Goal: Check status: Check status

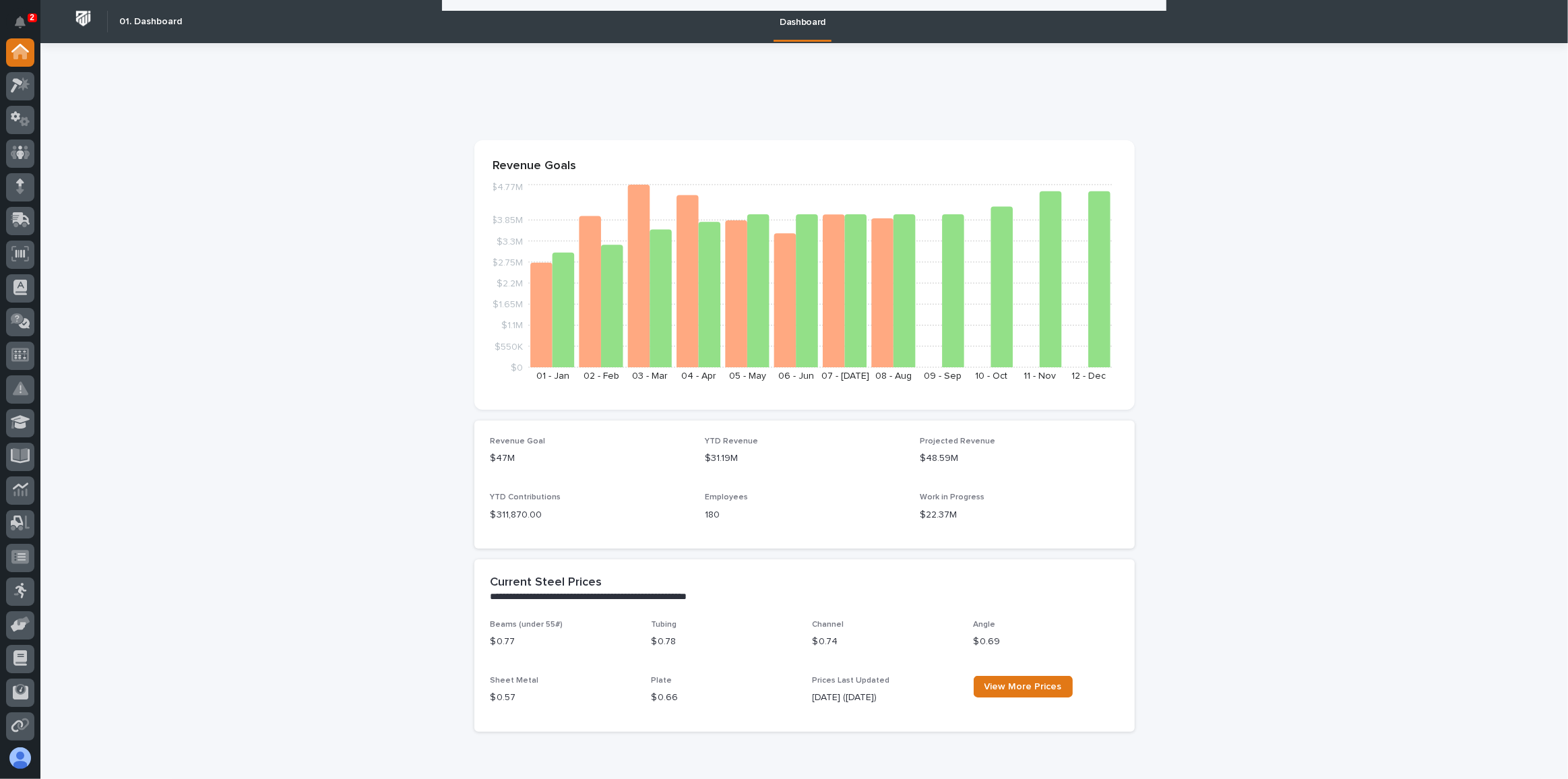
scroll to position [816, 0]
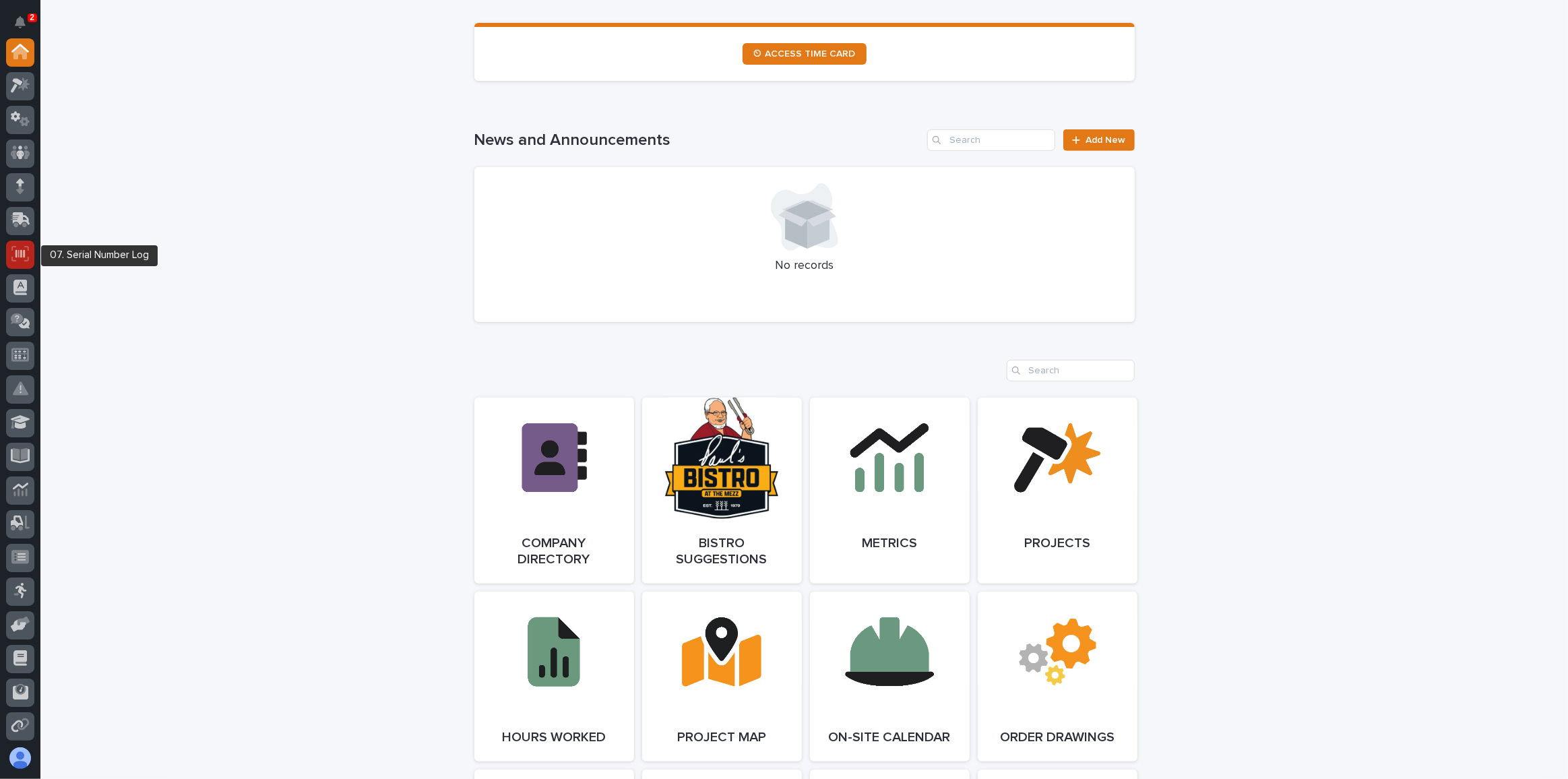
click at [18, 252] on icon at bounding box center [21, 254] width 18 height 16
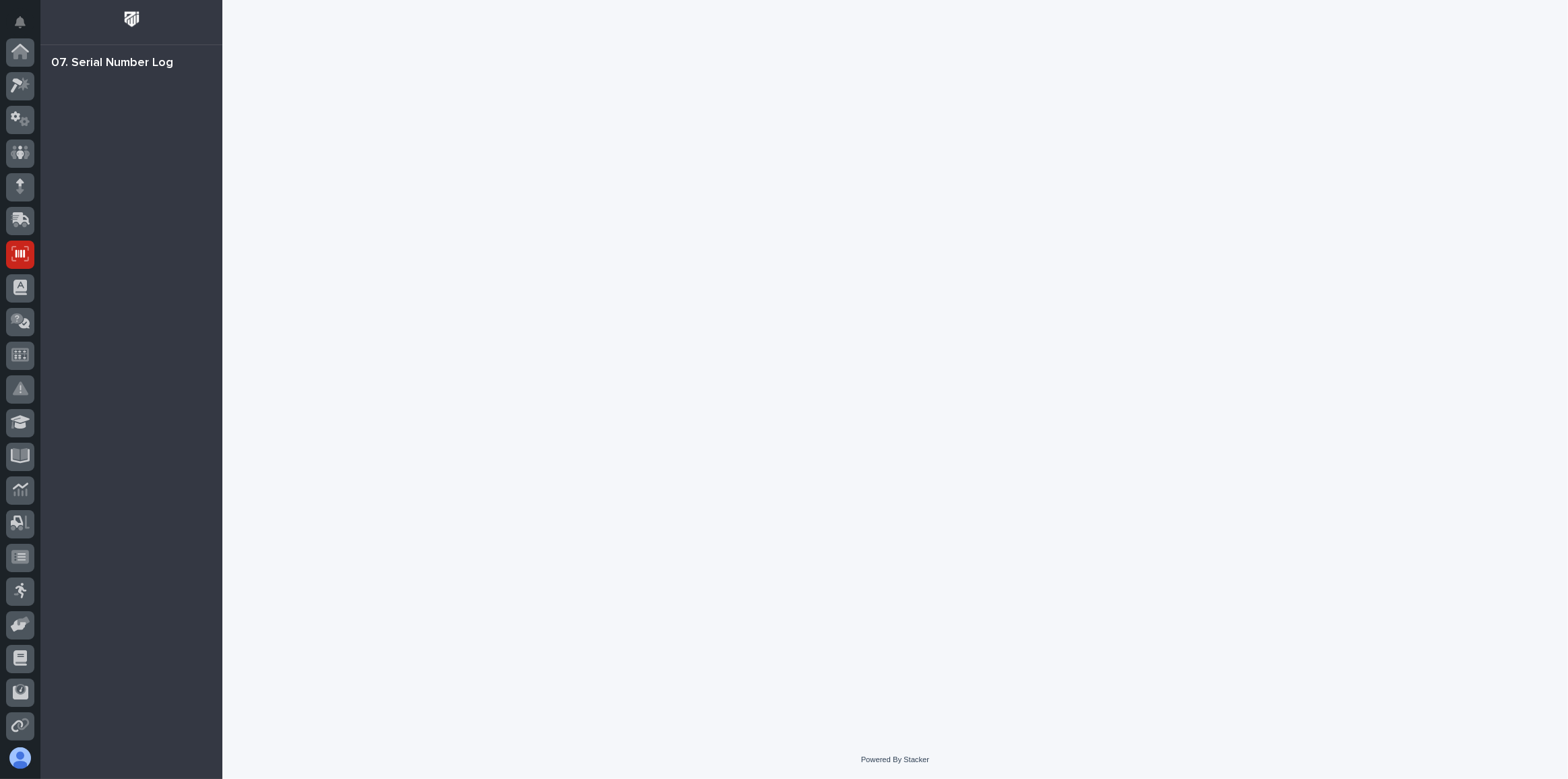
scroll to position [136, 0]
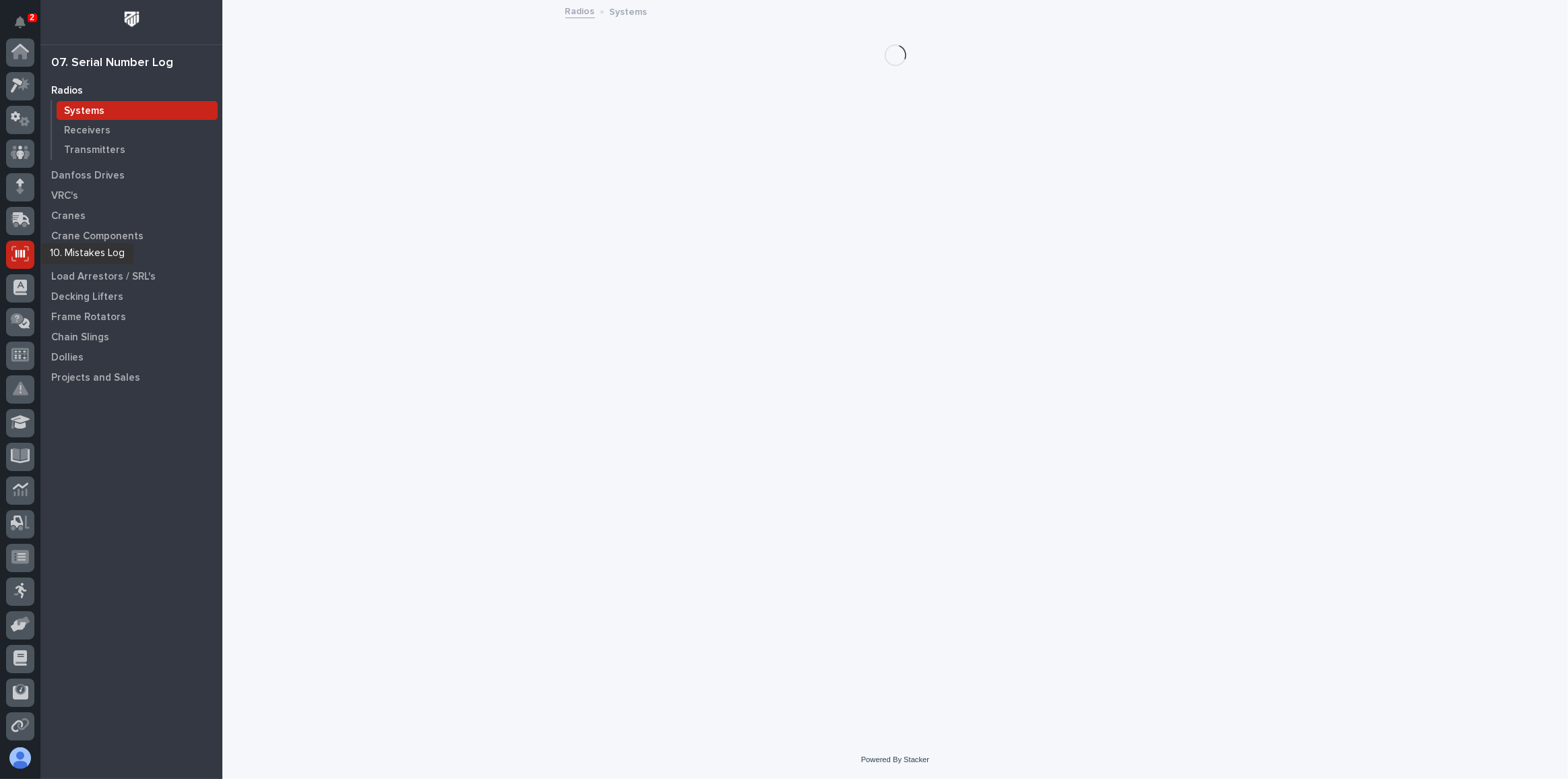
scroll to position [136, 0]
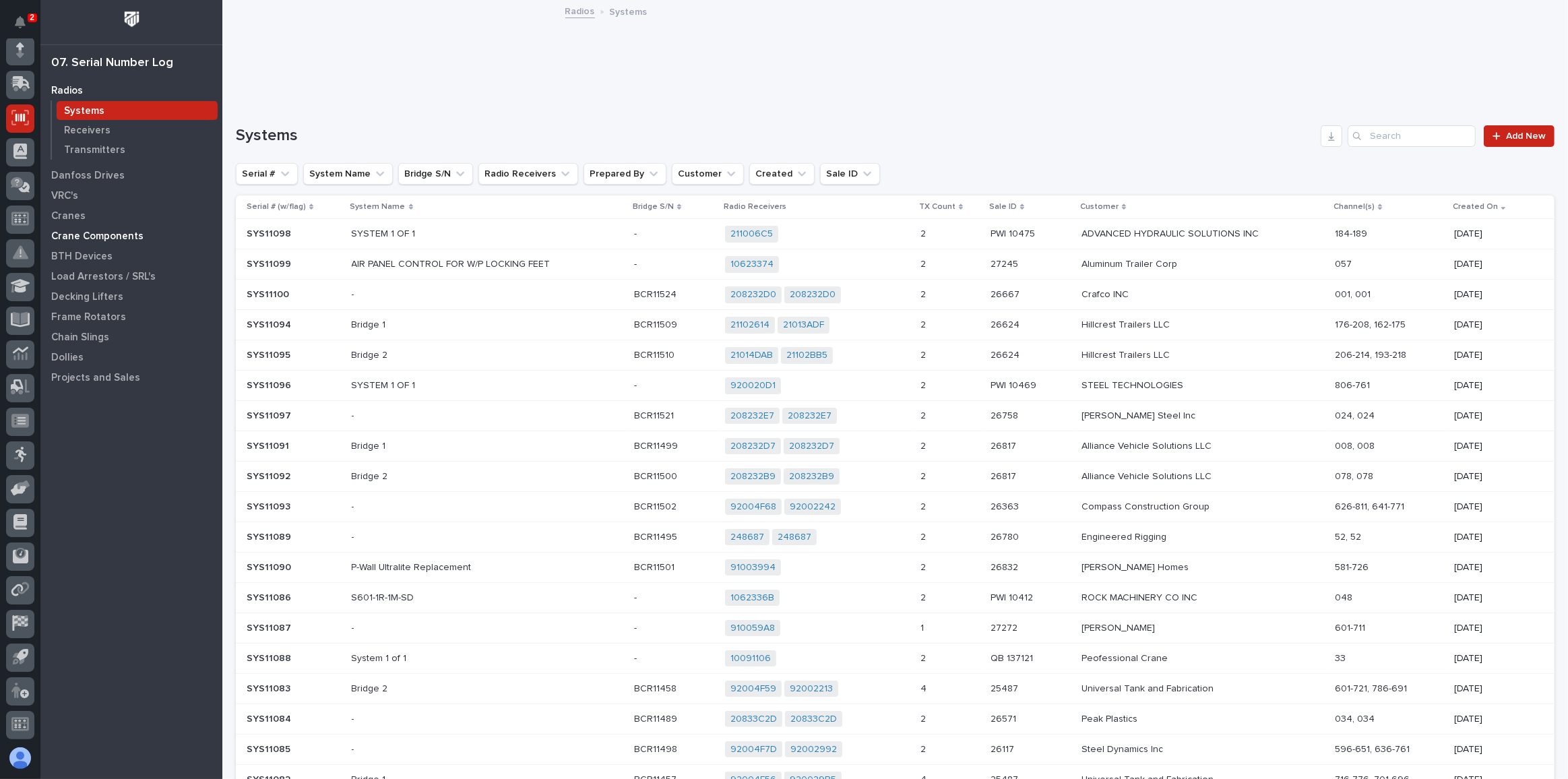
click at [65, 233] on p "Crane Components" at bounding box center [97, 236] width 92 height 12
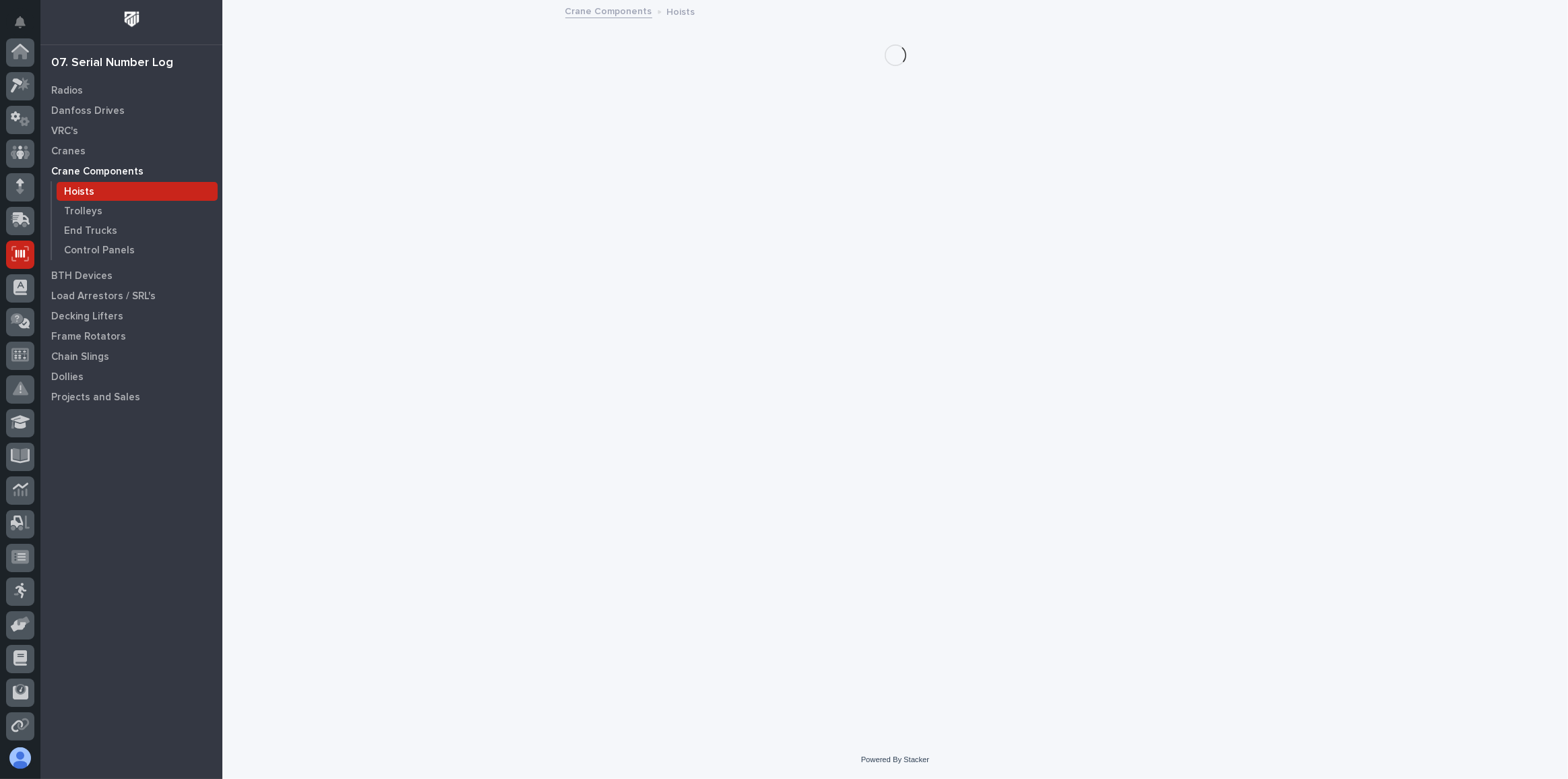
scroll to position [136, 0]
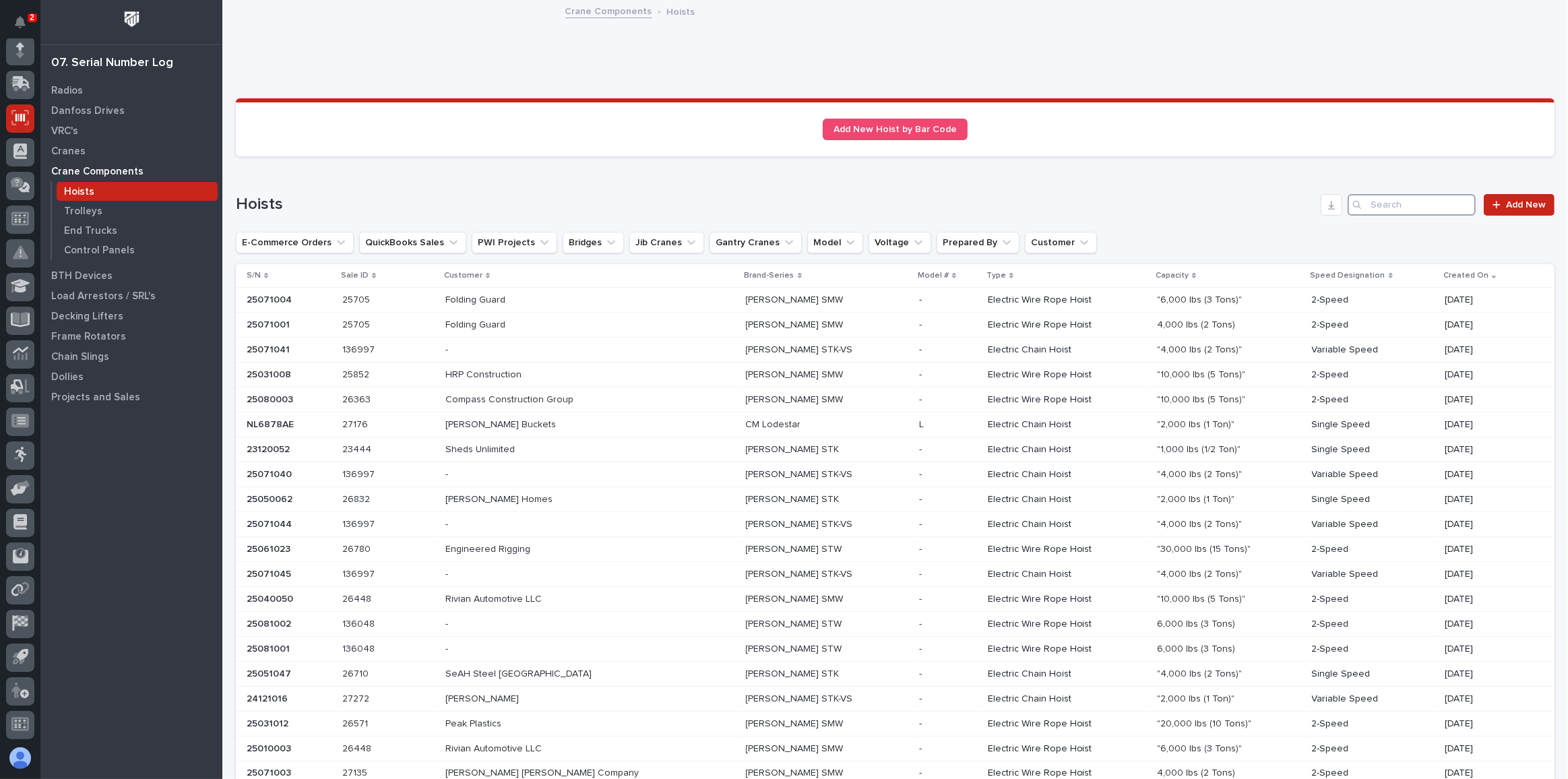
click at [1400, 206] on input "Search" at bounding box center [1411, 205] width 128 height 22
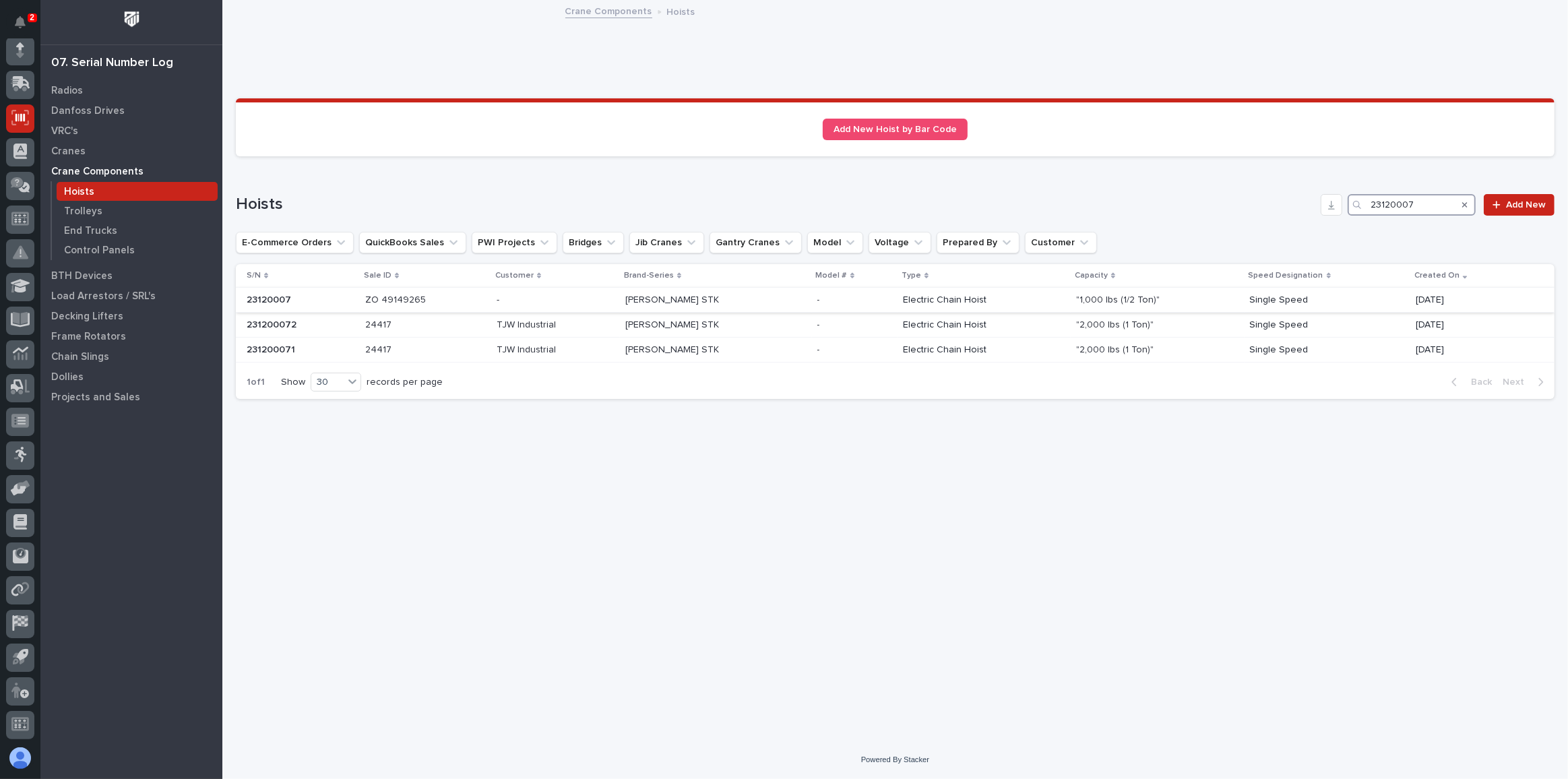
type input "23120007"
click at [427, 299] on p "ZO 49149265" at bounding box center [396, 299] width 63 height 14
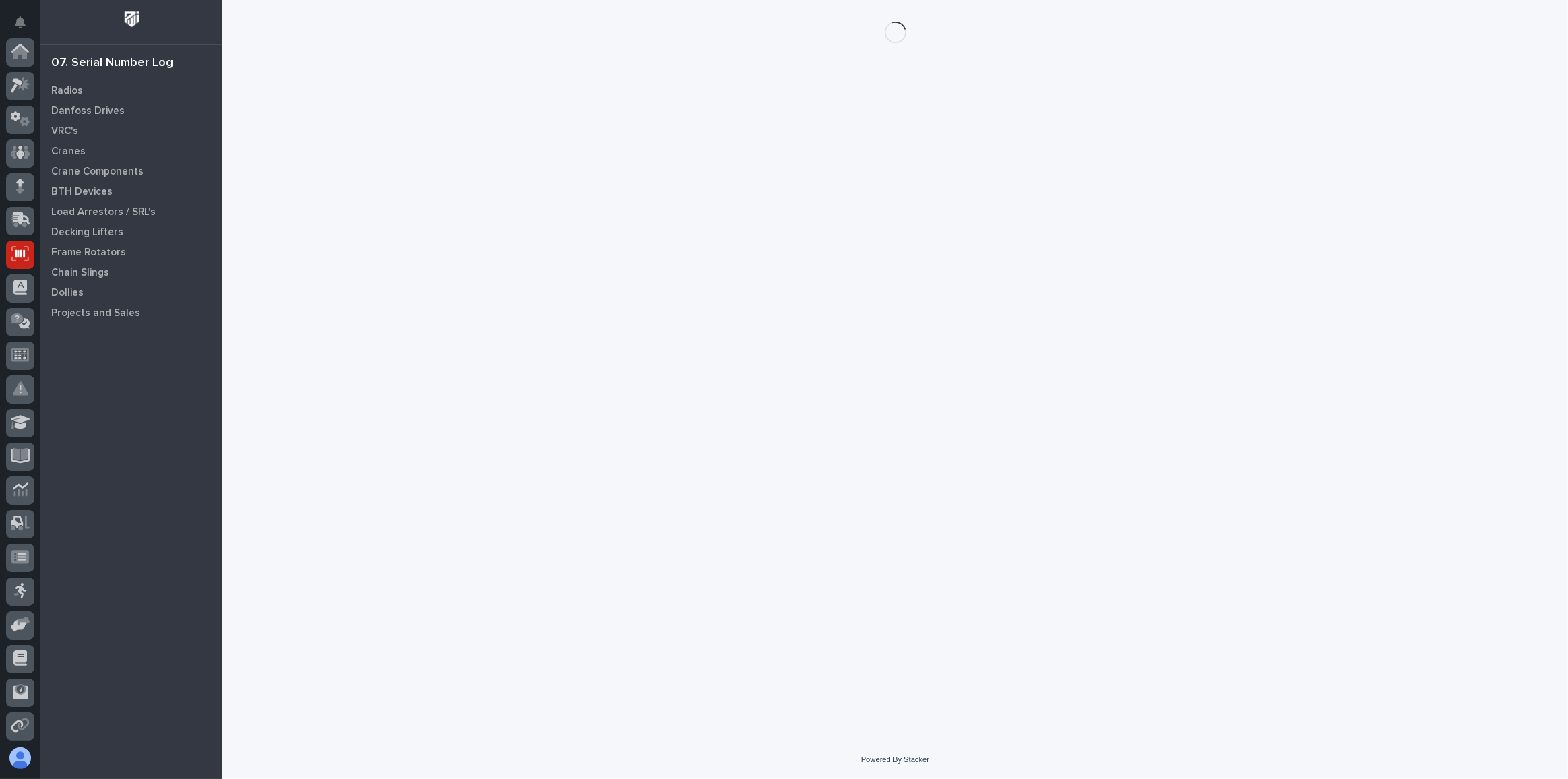
scroll to position [136, 0]
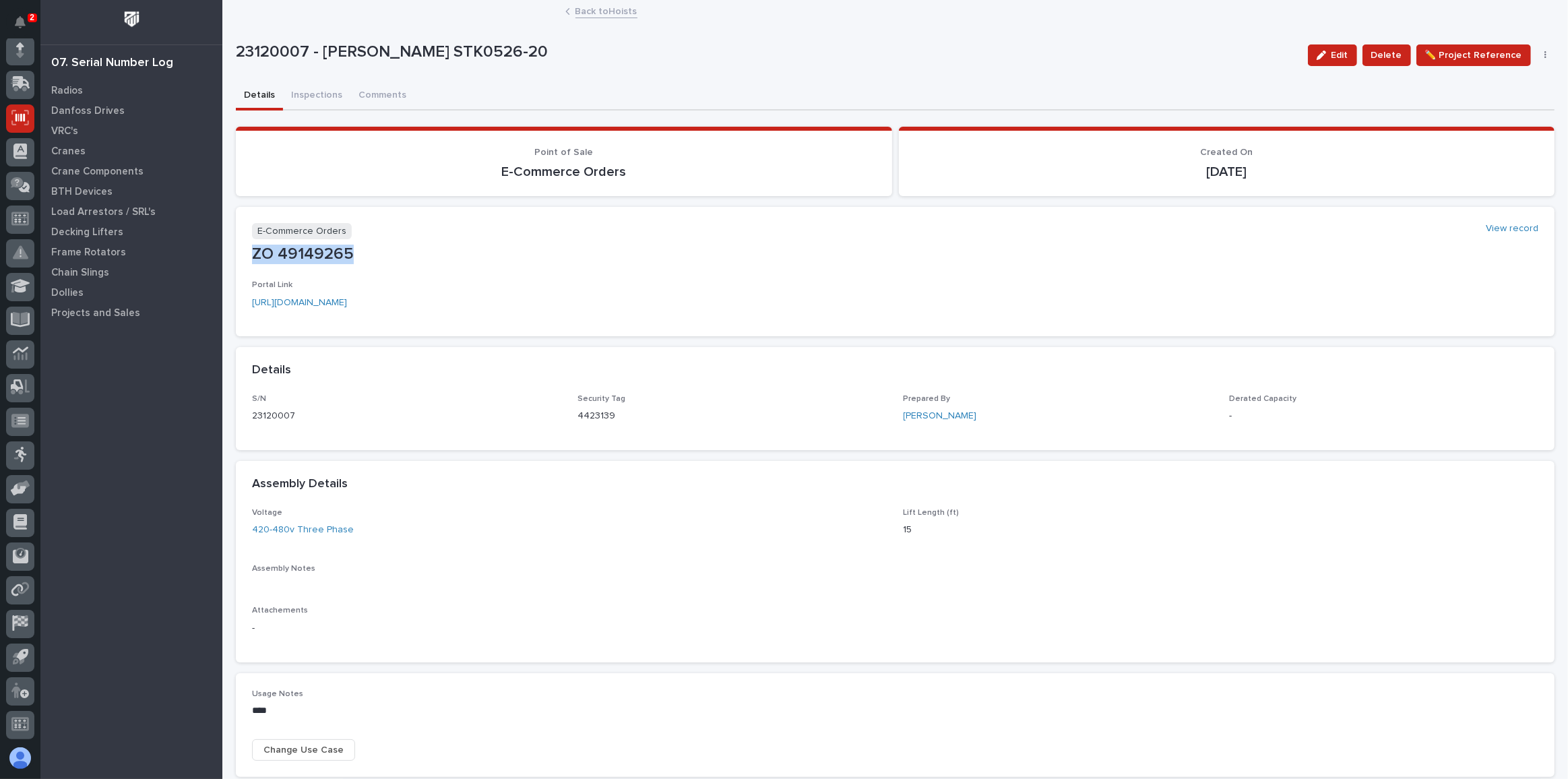
drag, startPoint x: 353, startPoint y: 250, endPoint x: 254, endPoint y: 252, distance: 99.0
click at [254, 252] on p "ZO 49149265" at bounding box center [895, 255] width 1286 height 20
copy p "ZO 49149265"
click at [347, 302] on link "https://portal.pwiworks.com/shippinglog/e-commerce-orders/view/eco_rec5ekB86ftd…" at bounding box center [299, 303] width 95 height 10
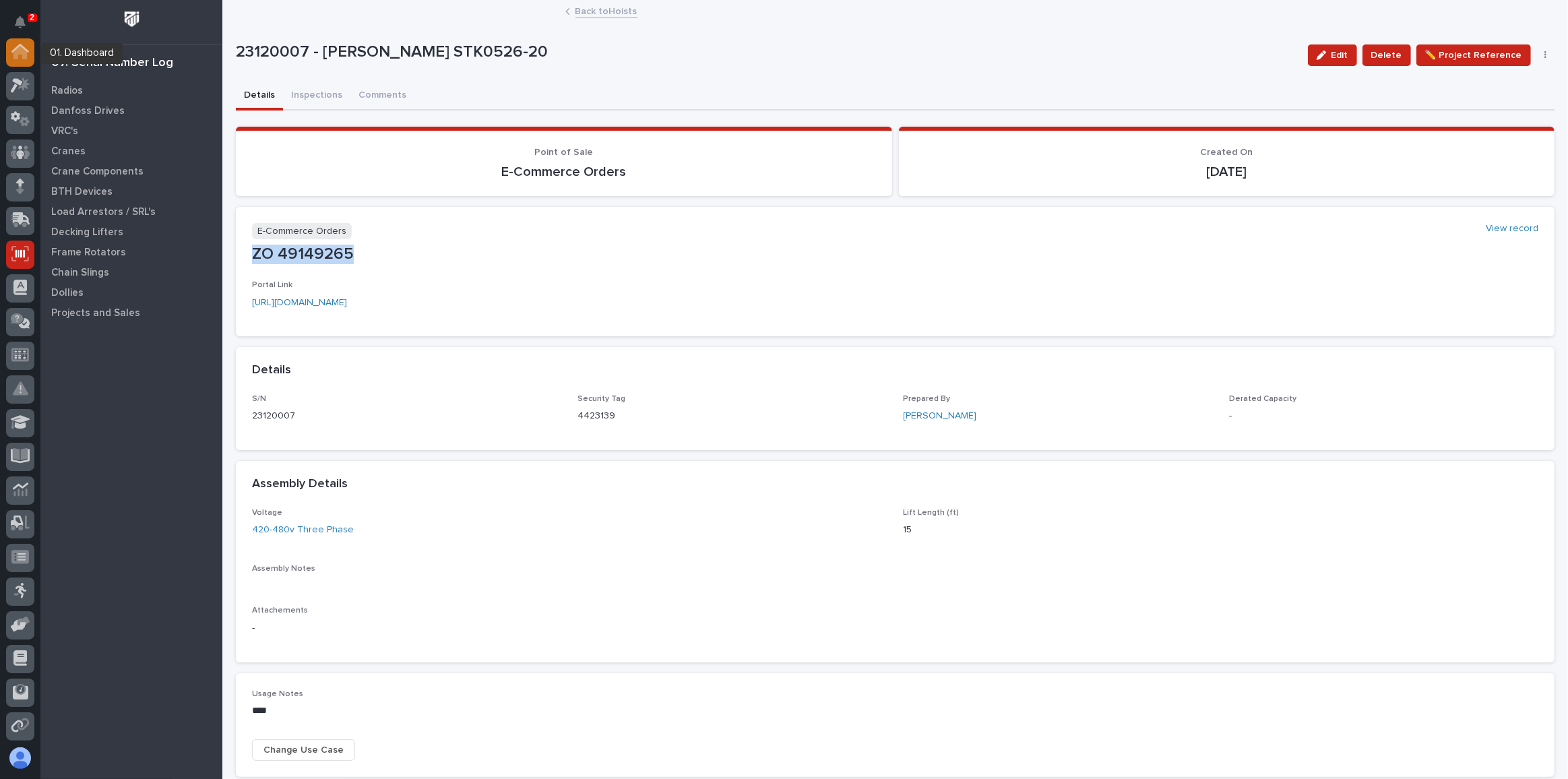
click at [19, 48] on icon at bounding box center [21, 53] width 14 height 14
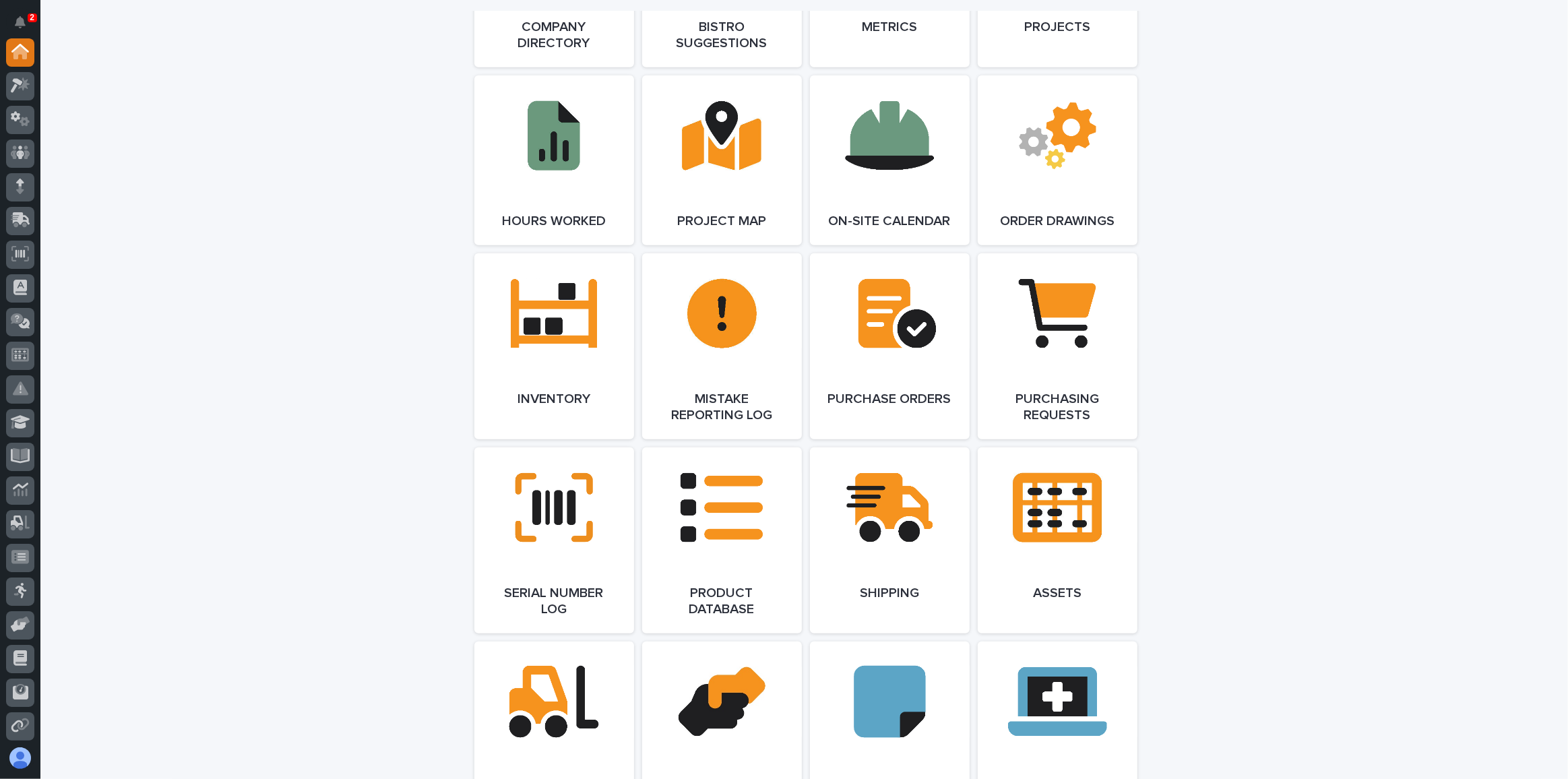
scroll to position [1389, 0]
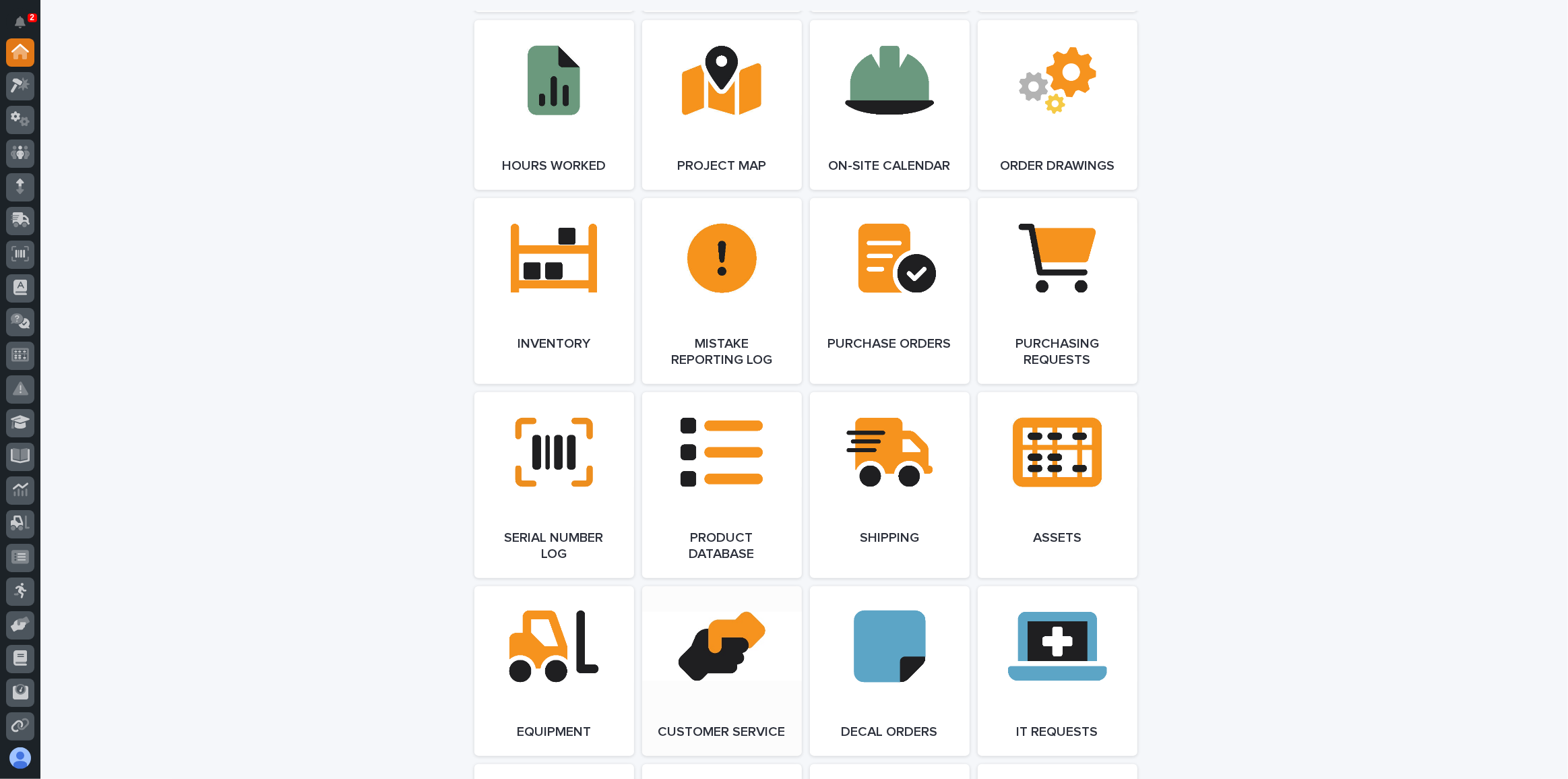
click at [726, 639] on link "Open Link" at bounding box center [722, 671] width 159 height 170
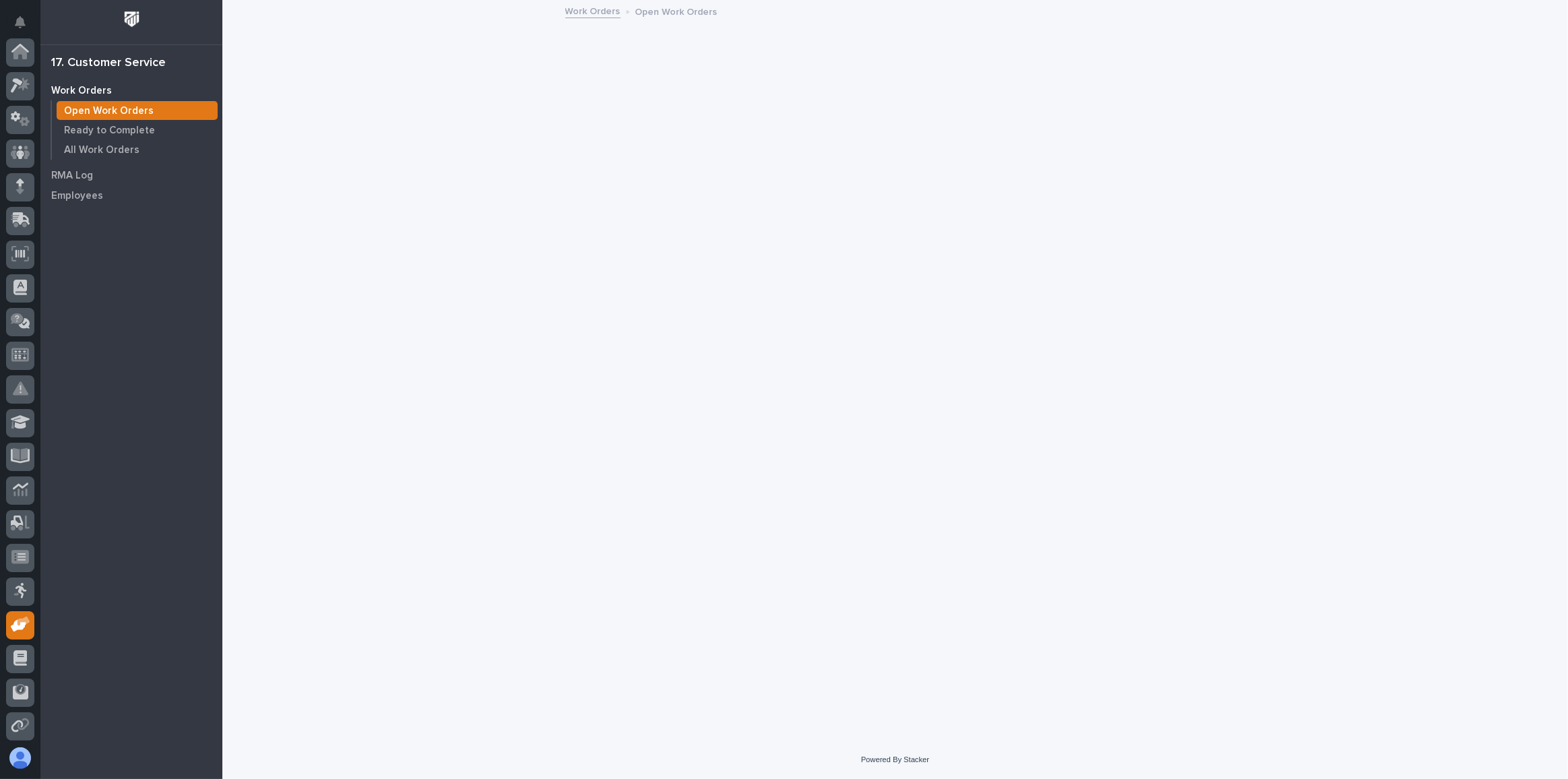
scroll to position [136, 0]
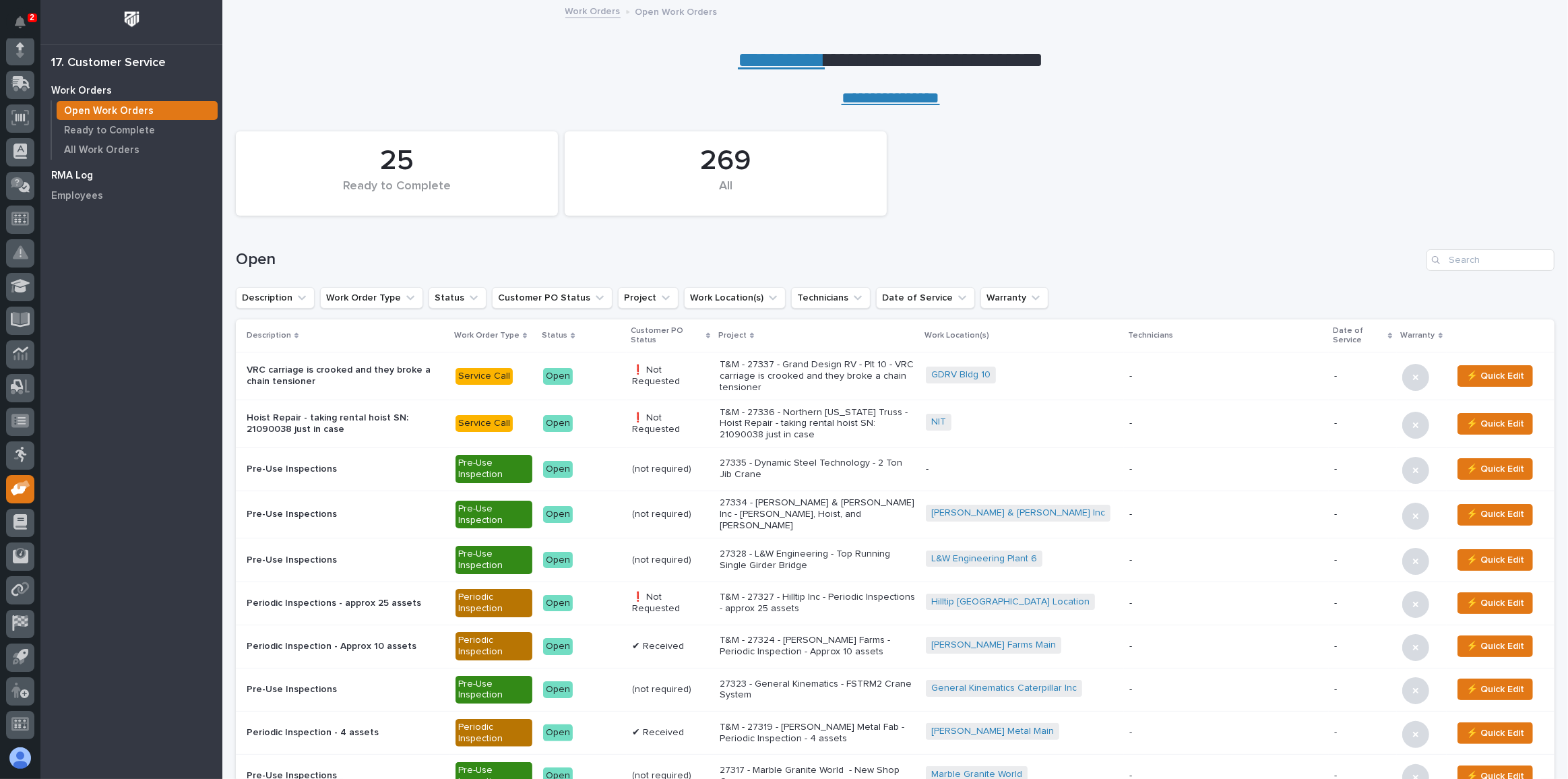
click at [73, 173] on p "RMA Log" at bounding box center [72, 176] width 41 height 12
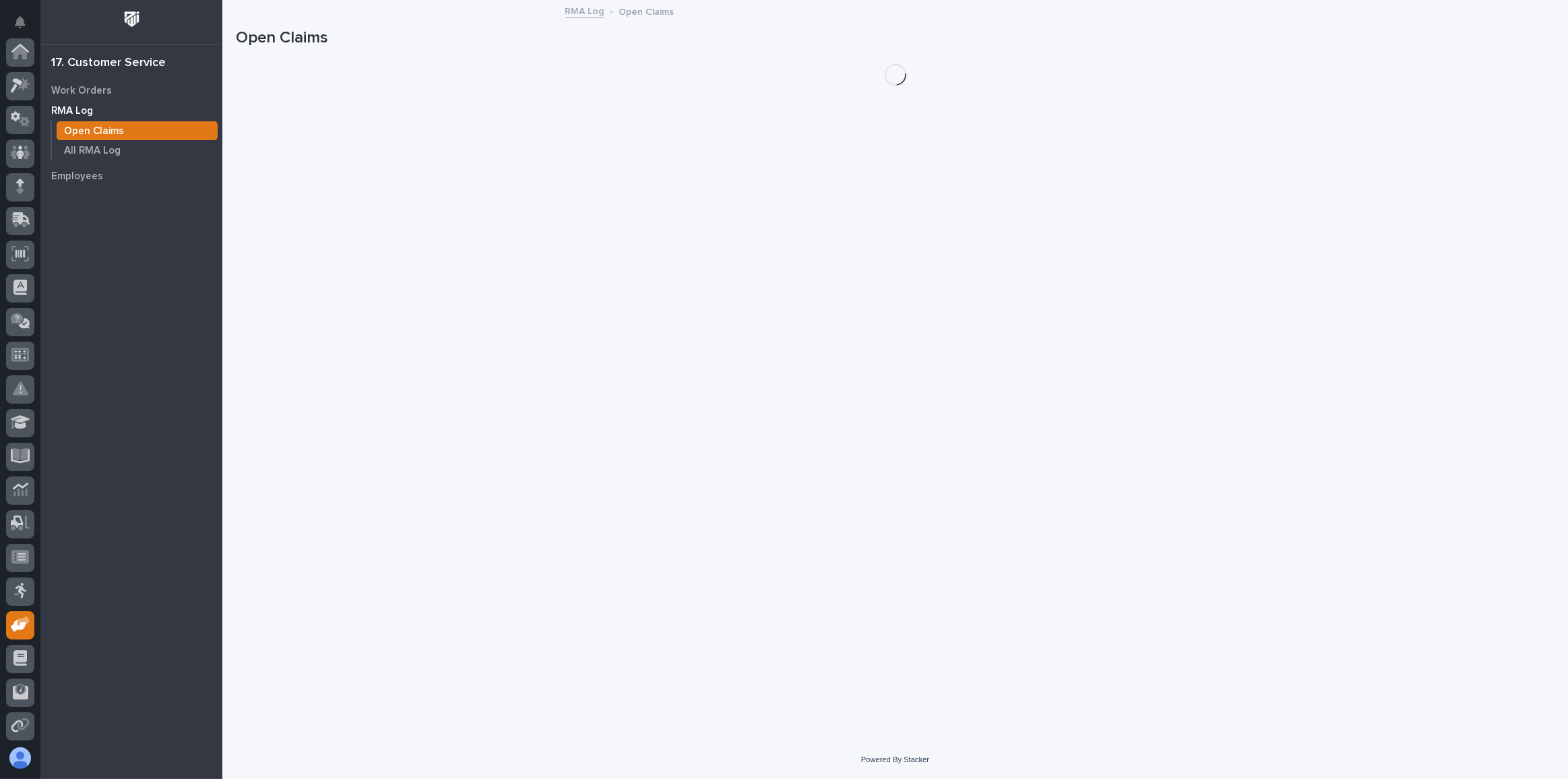
scroll to position [136, 0]
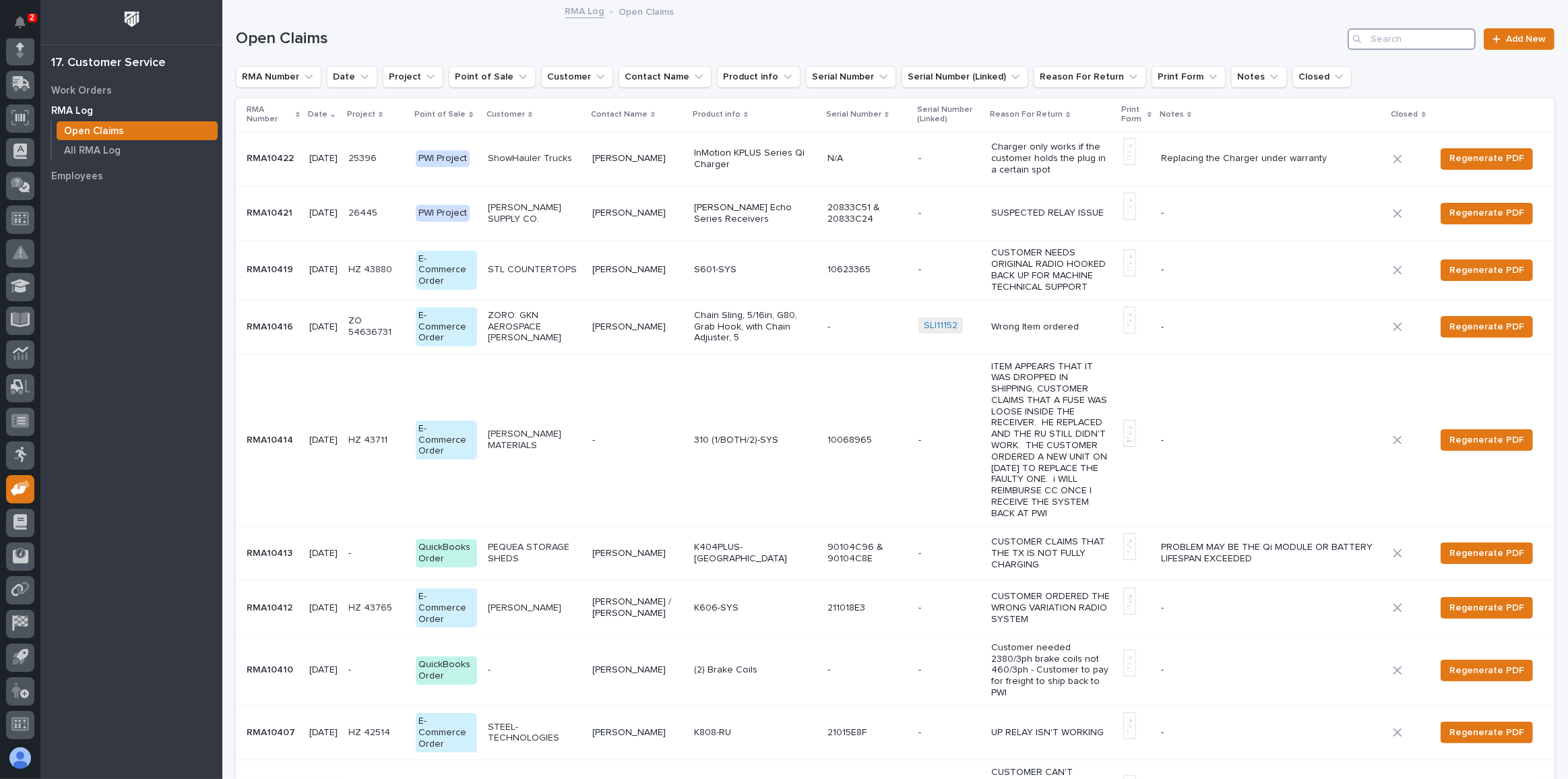
click at [1405, 33] on input "Search" at bounding box center [1411, 39] width 128 height 22
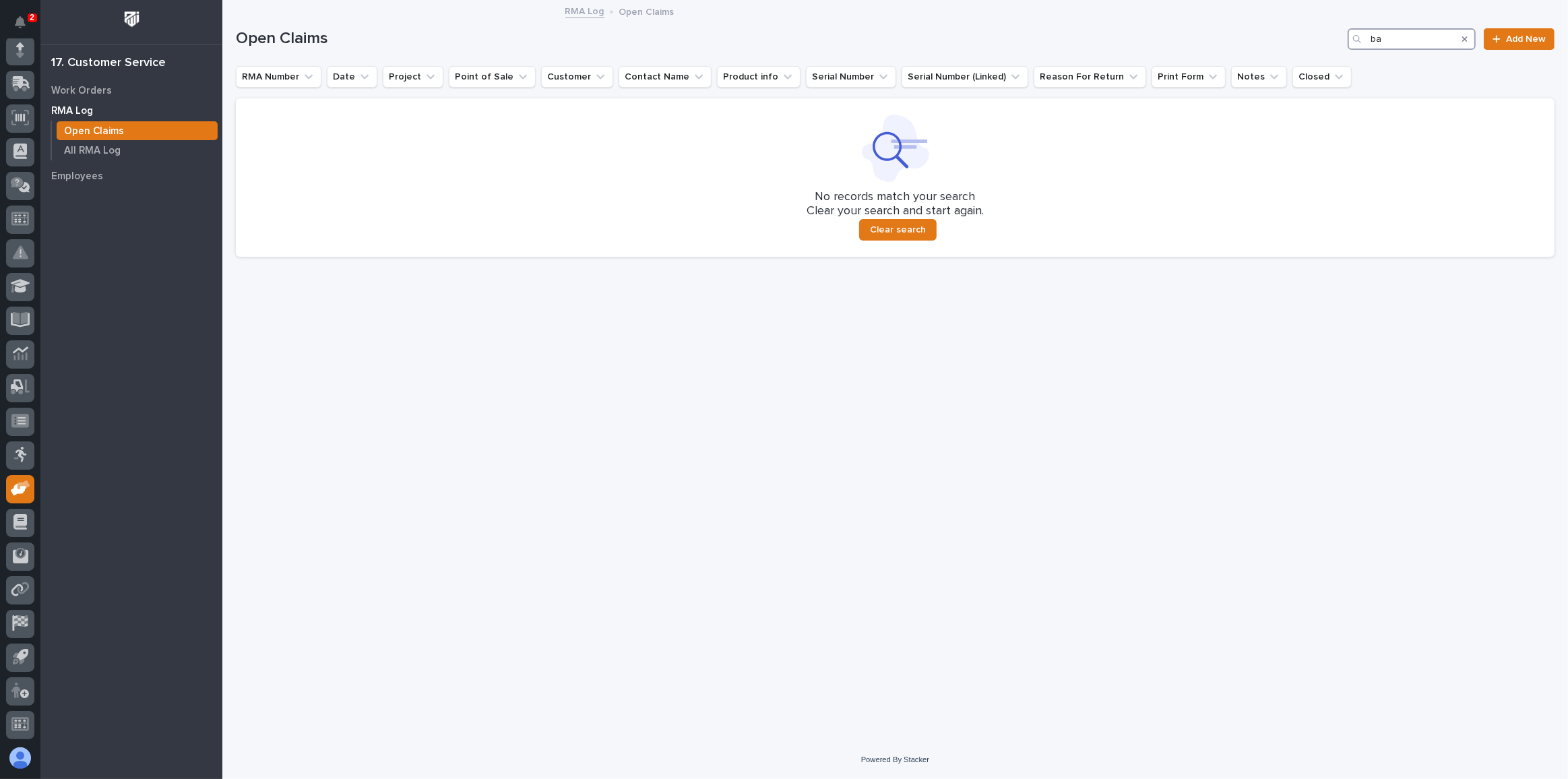
type input "b"
type input "s"
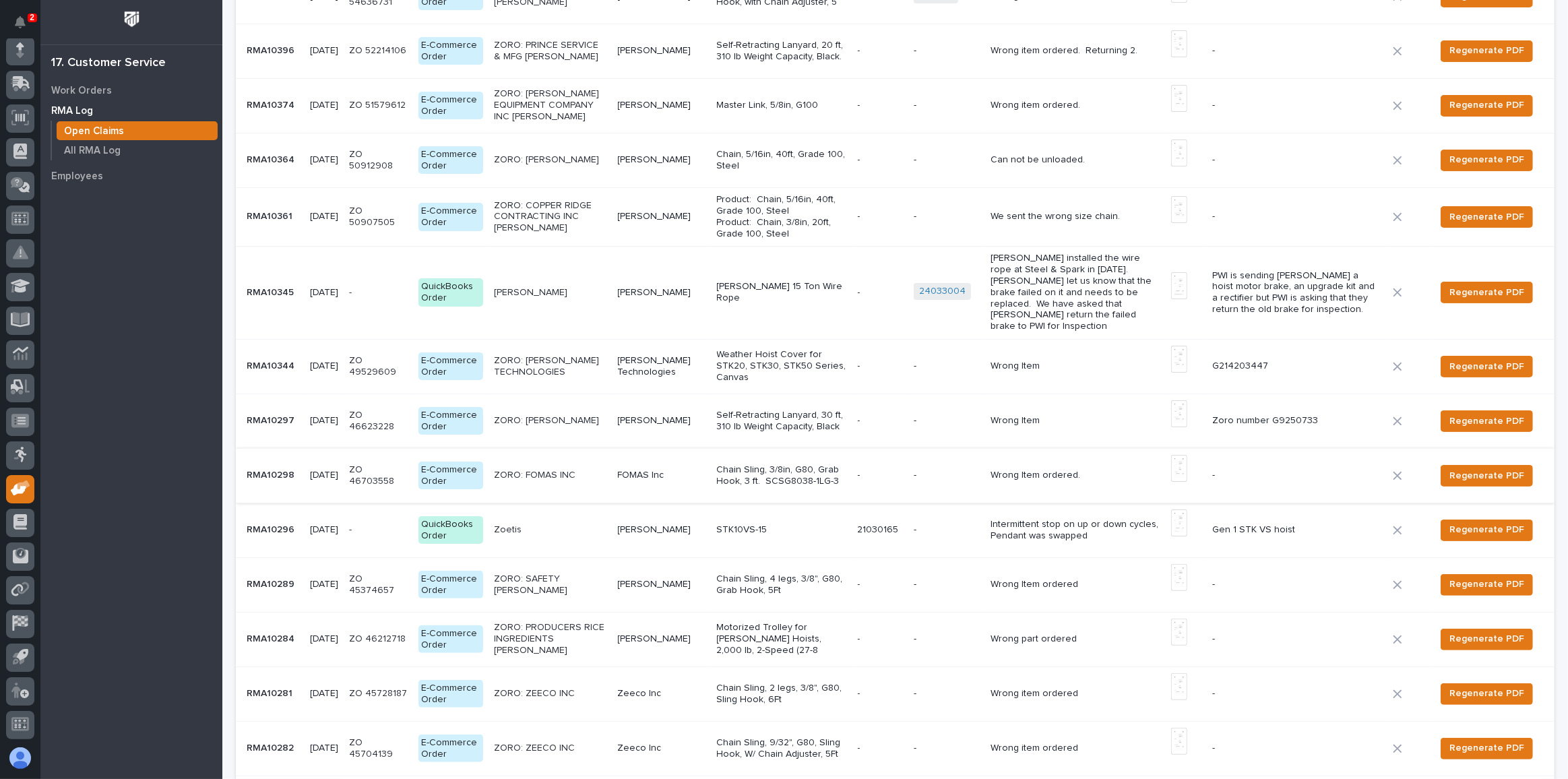
scroll to position [245, 0]
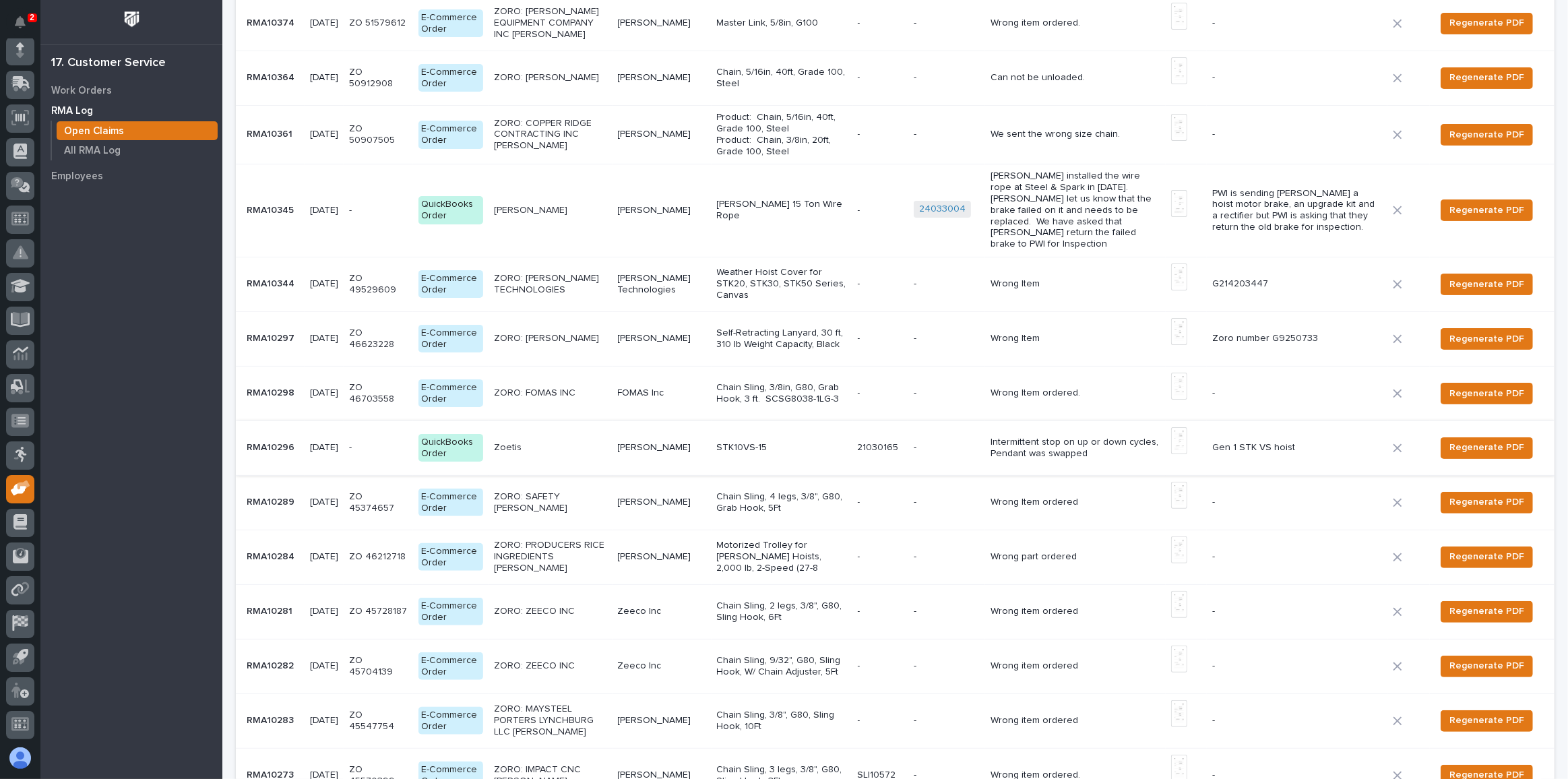
type input "zo"
click at [1177, 427] on img at bounding box center [1179, 440] width 16 height 27
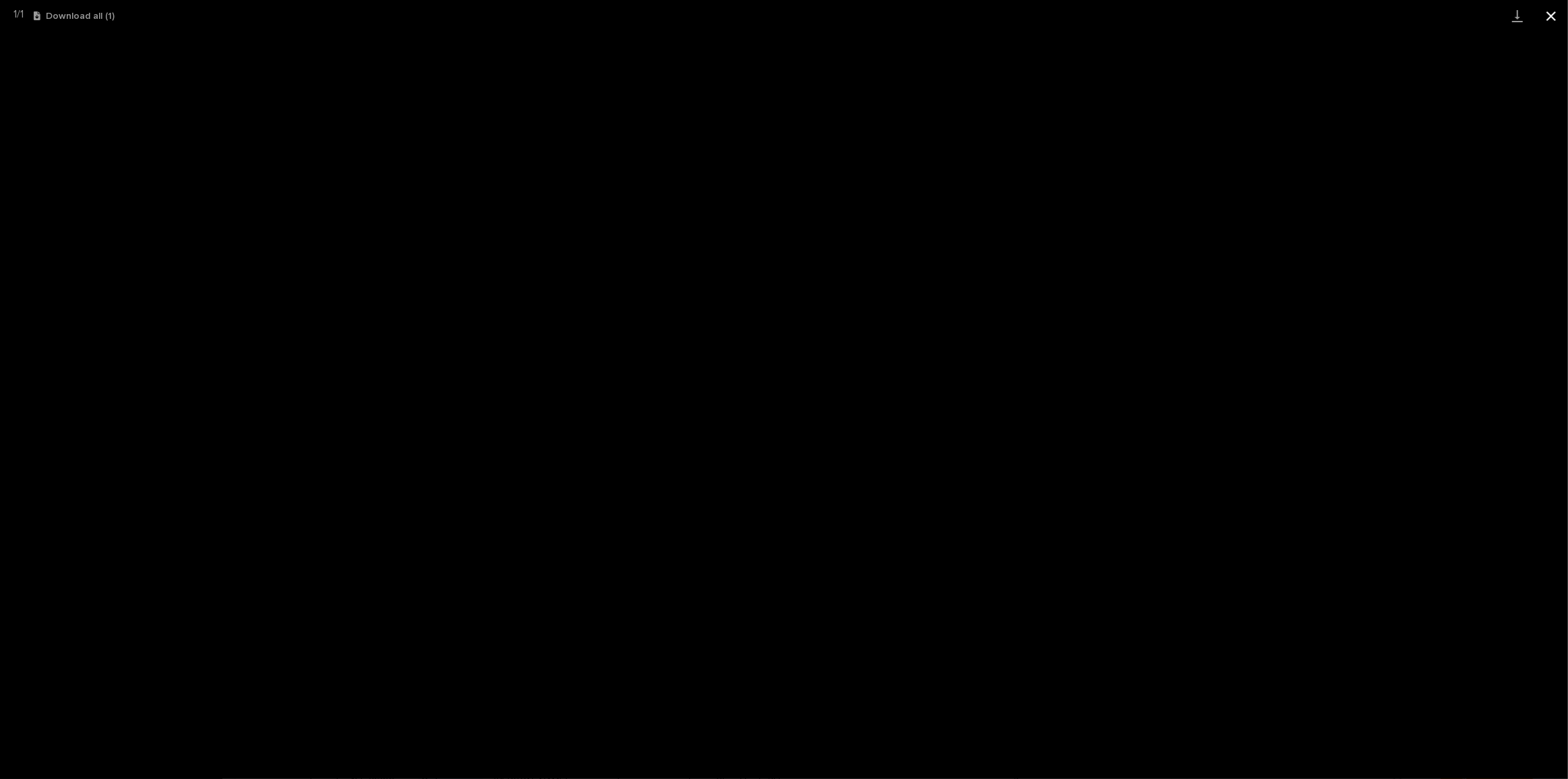
click at [1550, 14] on button "Close gallery" at bounding box center [1550, 16] width 33 height 31
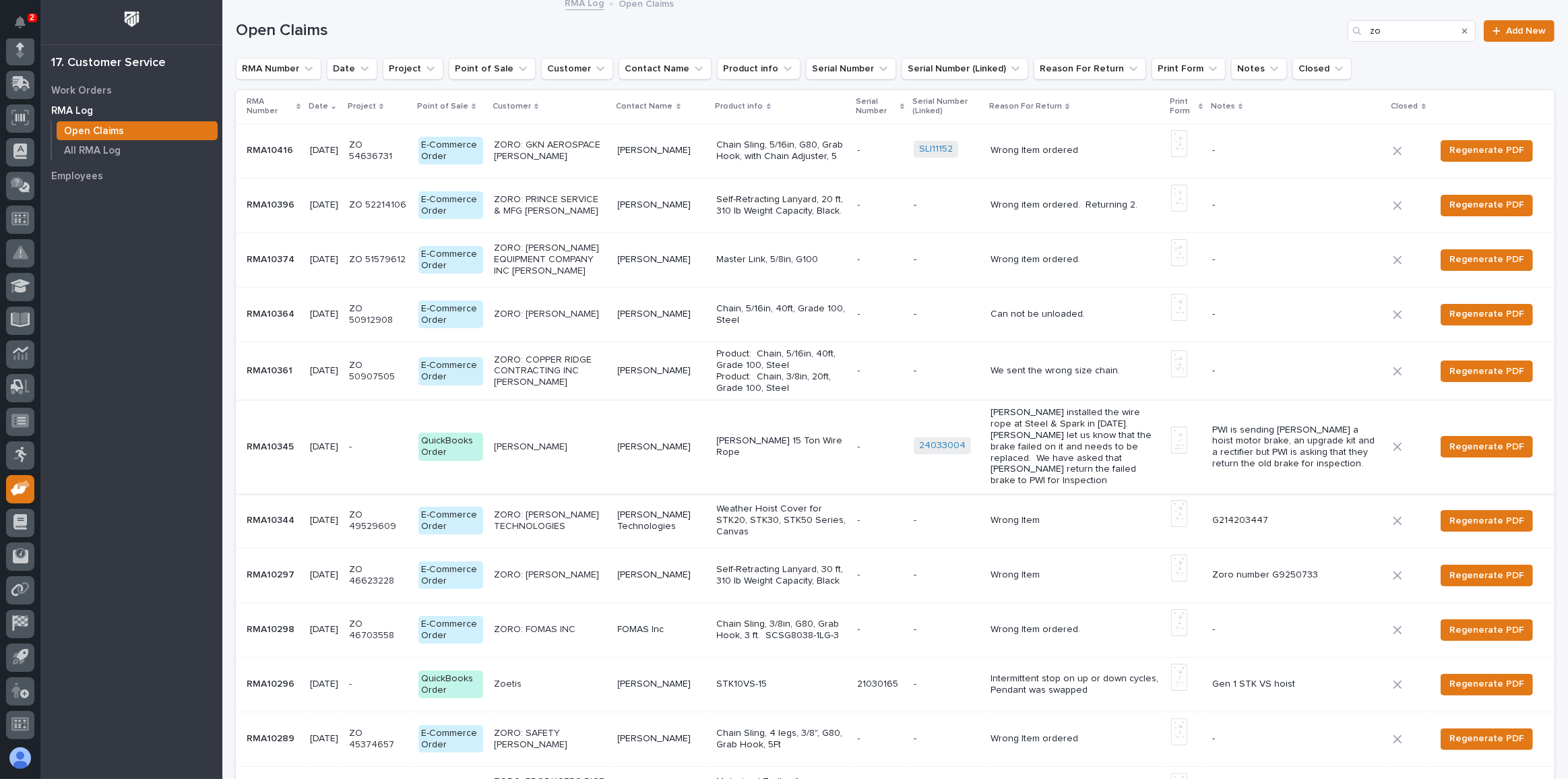
scroll to position [0, 0]
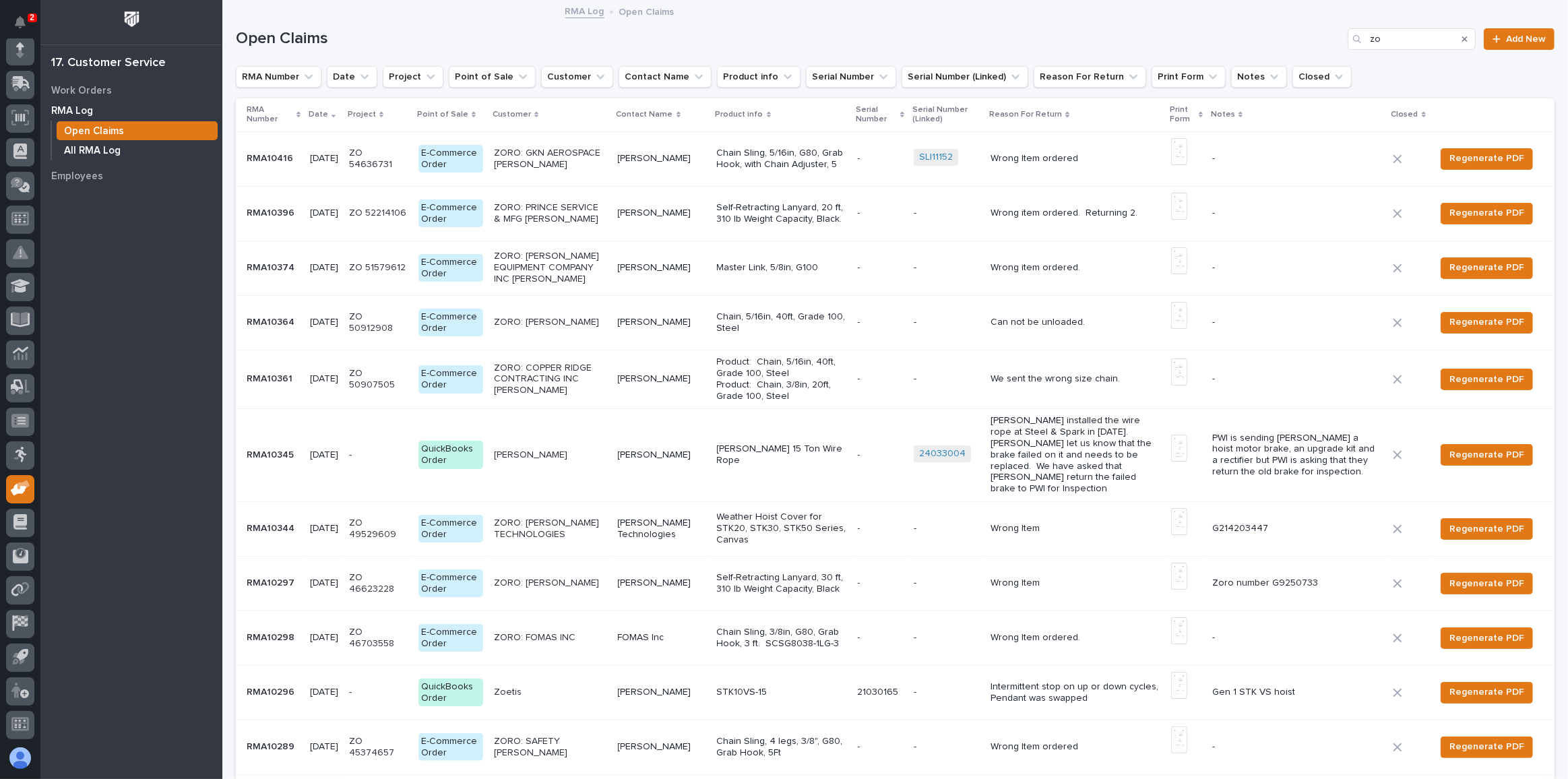
click at [88, 150] on p "All RMA Log" at bounding box center [92, 150] width 57 height 12
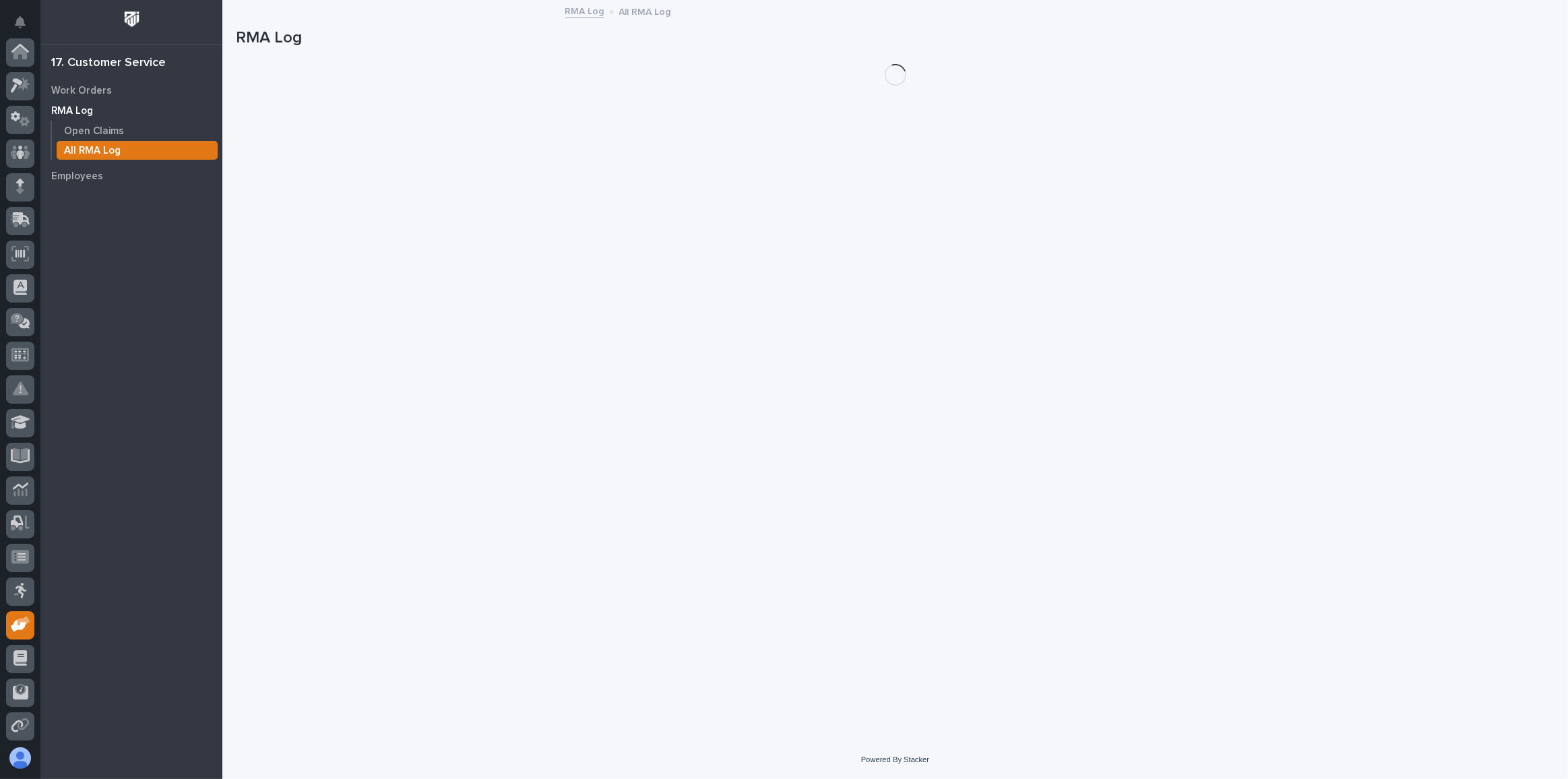
scroll to position [136, 0]
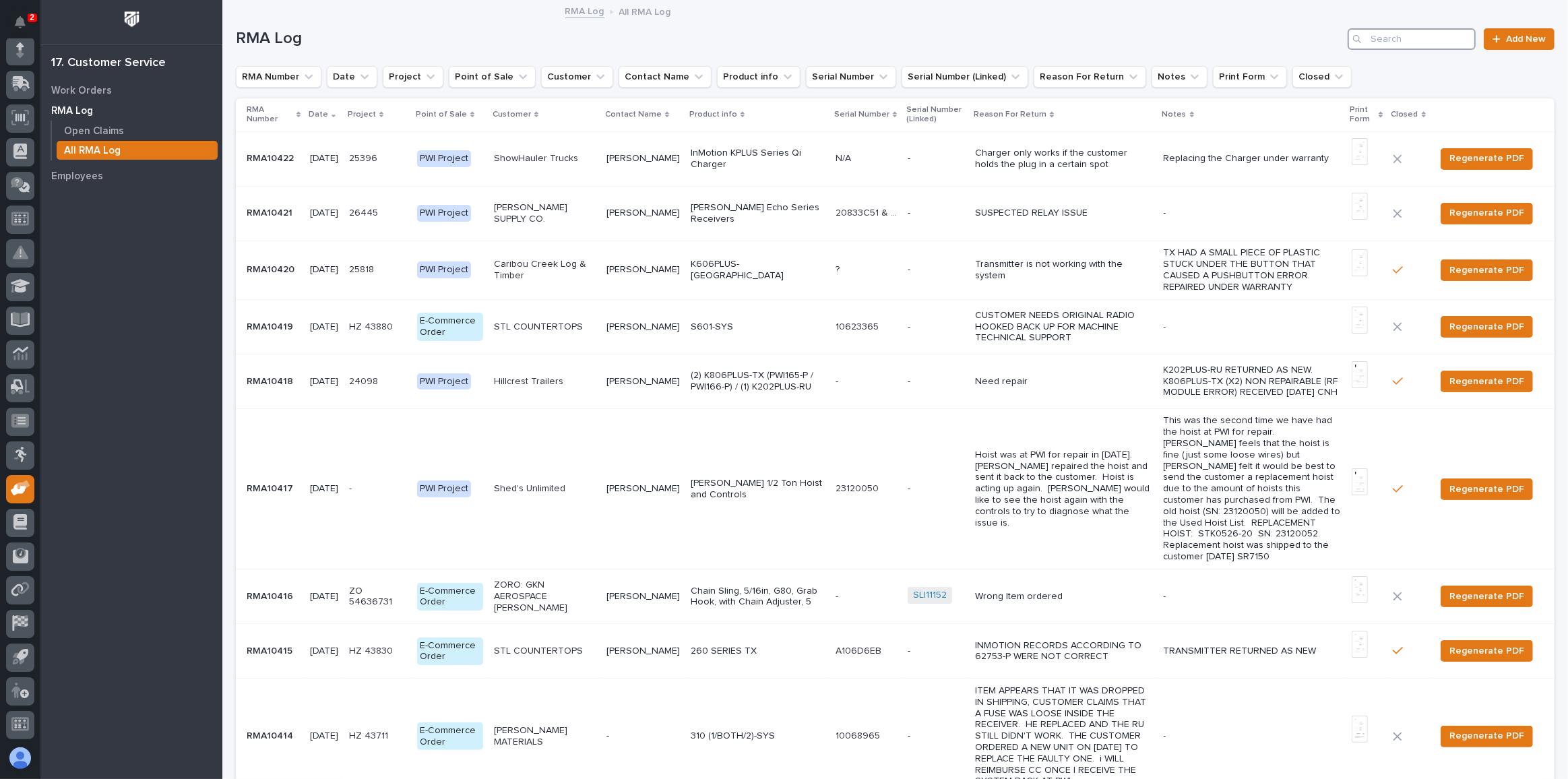
click at [1386, 37] on input "Search" at bounding box center [1411, 39] width 128 height 22
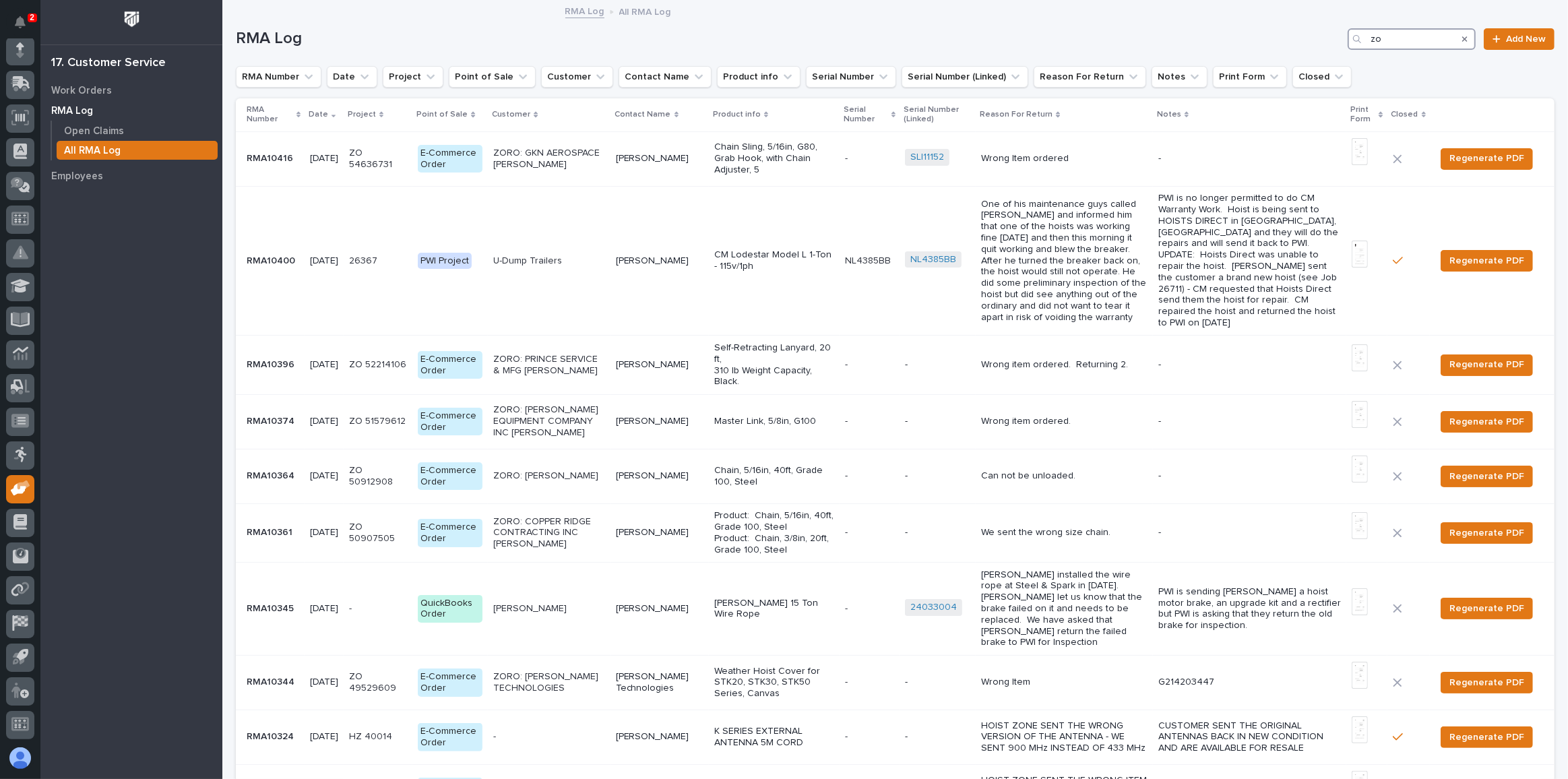
type input "zo"
